Goal: Check status: Check status

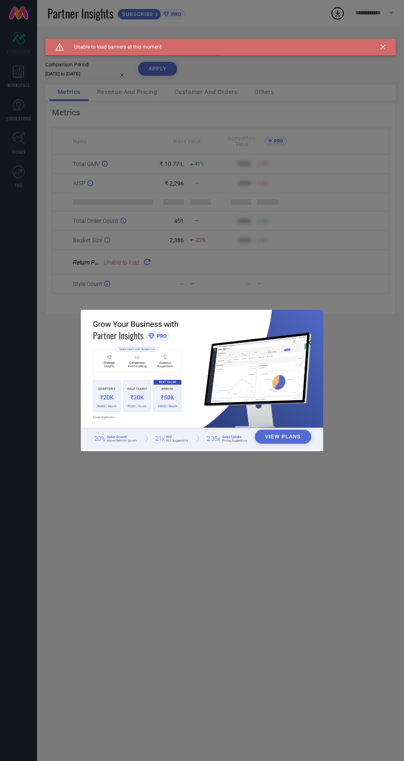
click at [132, 194] on div "View Plans" at bounding box center [202, 380] width 404 height 761
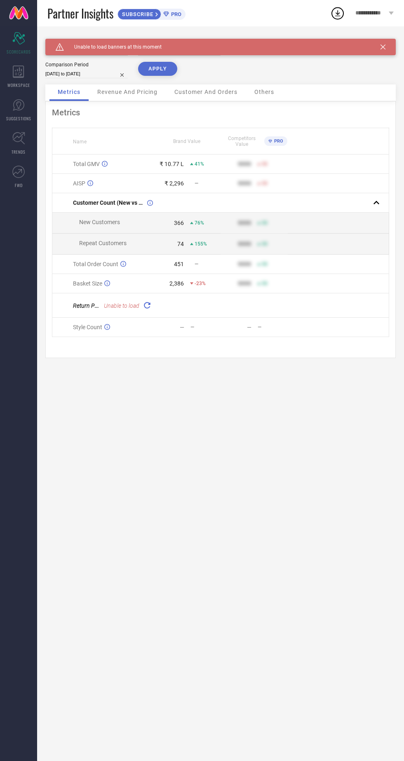
click at [383, 47] on icon at bounding box center [382, 47] width 5 height 5
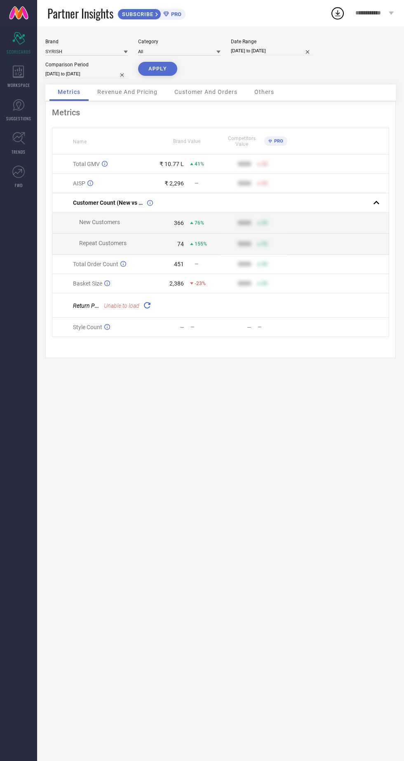
select select "9"
select select "2025"
select select "10"
select select "2025"
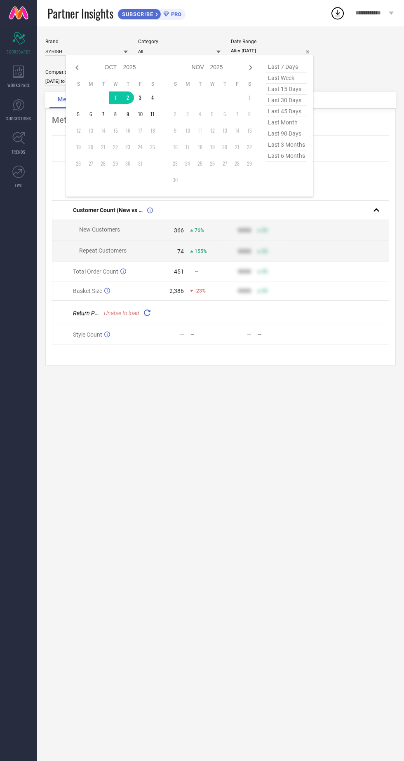
type input "[DATE] to [DATE]"
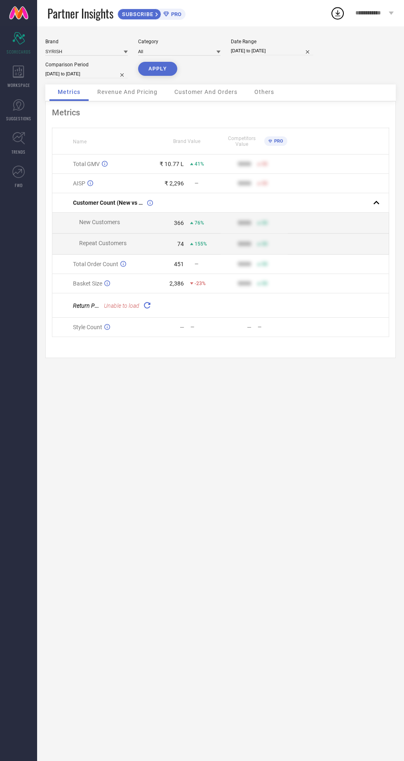
select select "9"
select select "2025"
select select "10"
select select "2025"
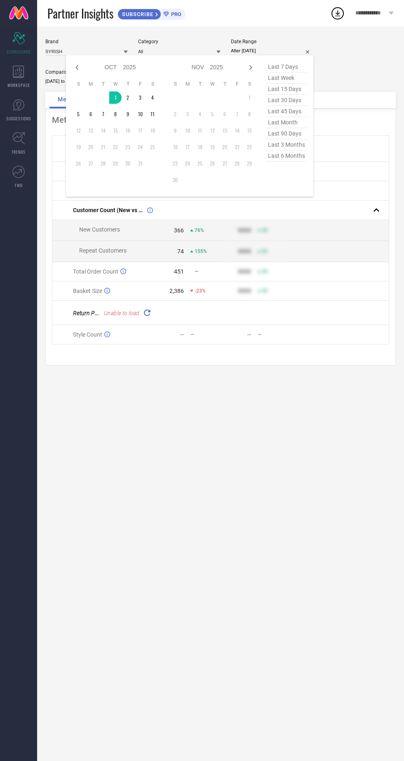
click at [162, 113] on div "Jan Feb Mar Apr May Jun [DATE] Aug Sep Oct Nov [DATE] 2016 2017 2018 2019 2020 …" at bounding box center [163, 125] width 183 height 129
type input "[DATE] to [DATE]"
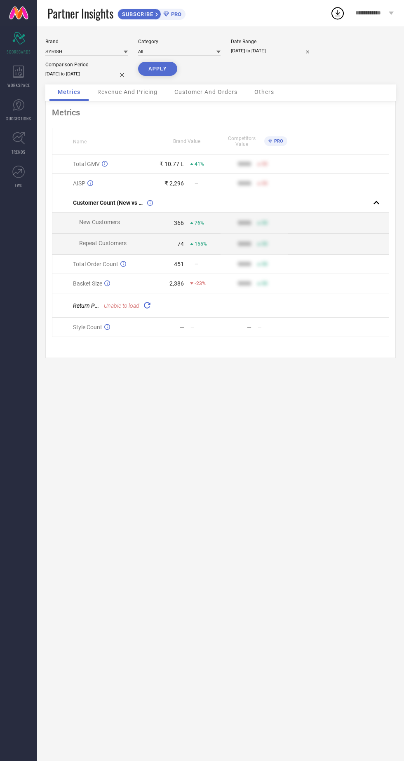
select select "8"
select select "2025"
select select "9"
select select "2025"
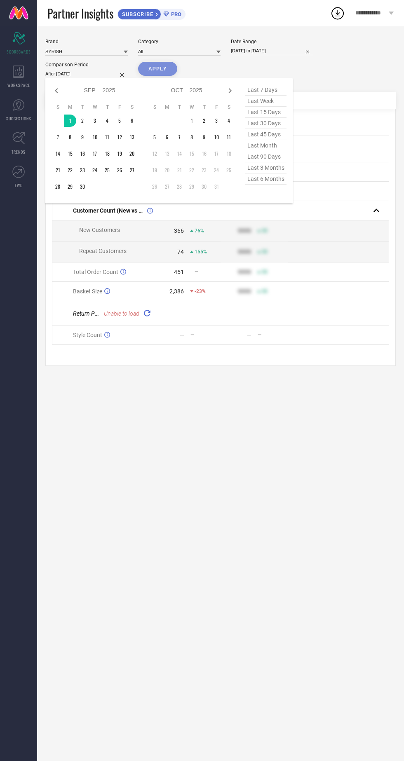
type input "[DATE] to [DATE]"
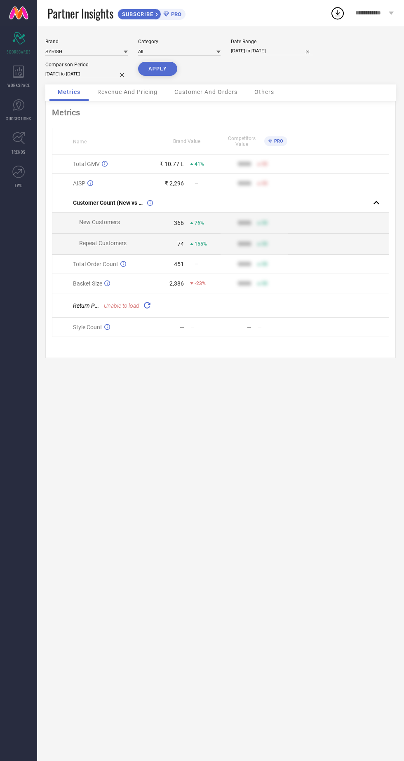
click at [162, 68] on button "APPLY" at bounding box center [157, 69] width 39 height 14
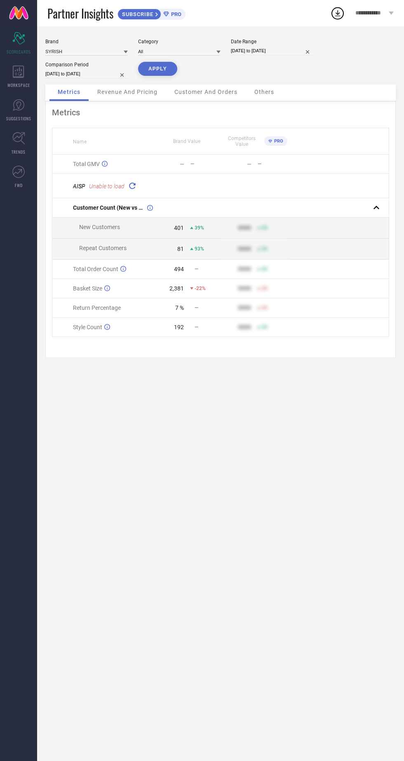
click at [156, 88] on div "Revenue And Pricing" at bounding box center [127, 92] width 77 height 16
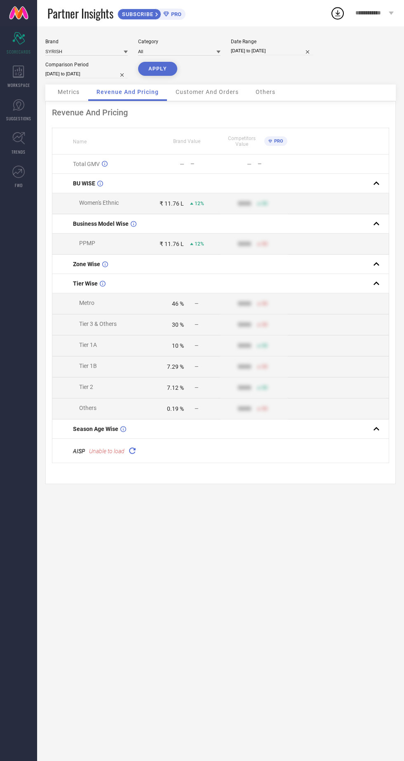
click at [54, 96] on div "Metrics" at bounding box center [68, 92] width 38 height 16
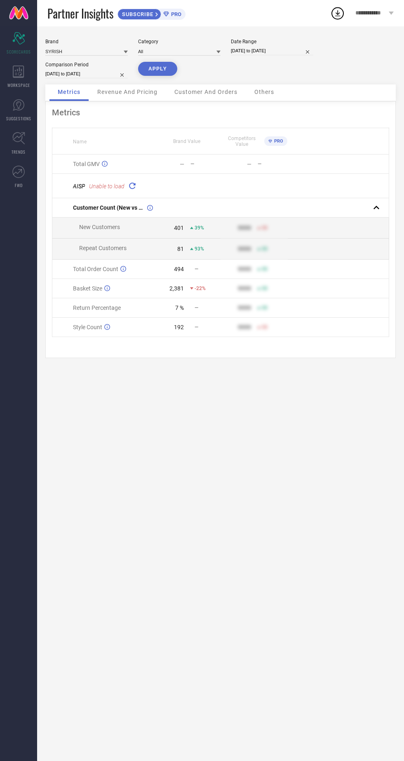
click at [133, 185] on icon at bounding box center [131, 185] width 9 height 9
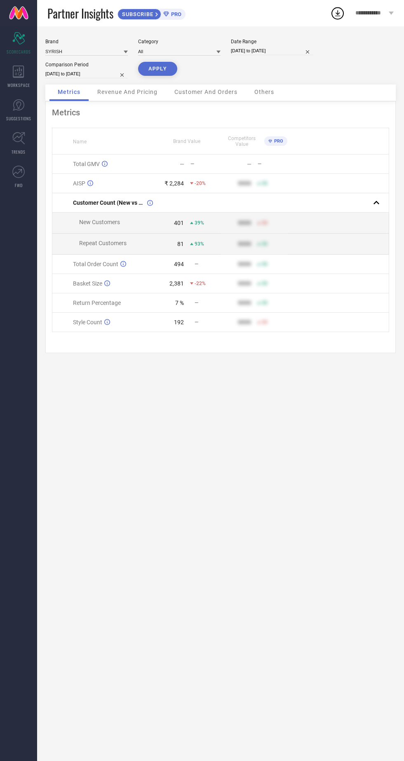
click at [96, 163] on span "Total GMV" at bounding box center [86, 164] width 27 height 7
click at [332, 570] on div "Brand SYRISH Category All Date Range [DATE] to [DATE] Comparison Period [DATE] …" at bounding box center [220, 393] width 367 height 735
click at [110, 92] on span "Revenue And Pricing" at bounding box center [127, 92] width 60 height 7
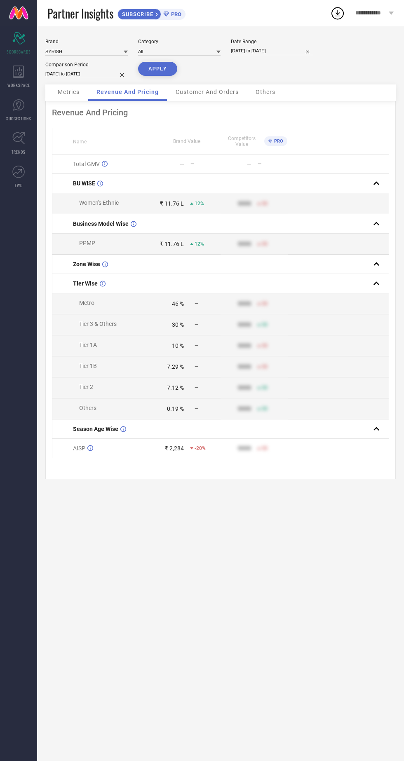
click at [185, 92] on span "Customer And Orders" at bounding box center [207, 92] width 63 height 7
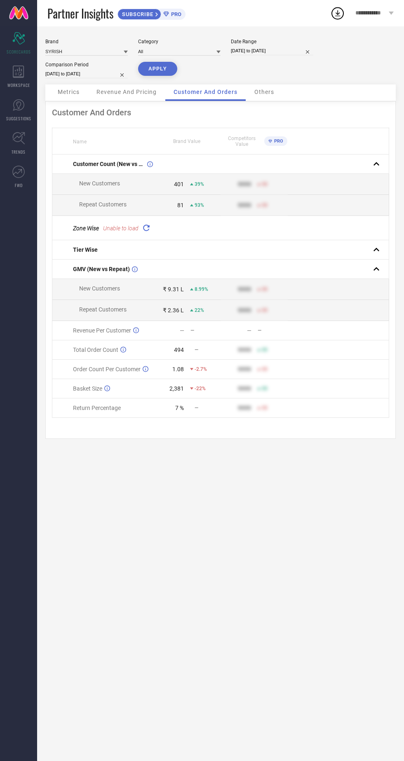
click at [119, 95] on span "Revenue And Pricing" at bounding box center [126, 92] width 60 height 7
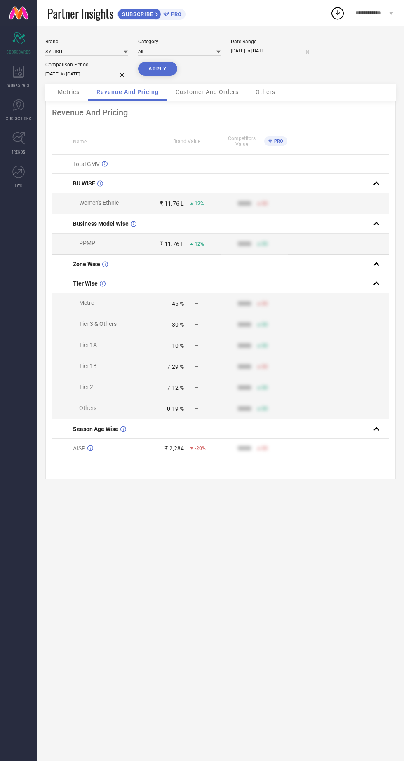
click at [195, 93] on span "Customer And Orders" at bounding box center [207, 92] width 63 height 7
